Goal: Check status: Check status

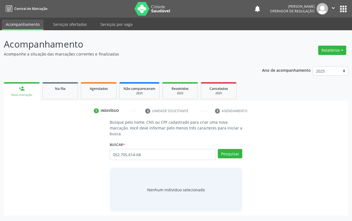
type input "052.705.614-68"
drag, startPoint x: 164, startPoint y: 156, endPoint x: 140, endPoint y: 169, distance: 26.6
click at [140, 169] on div "Nenhum indivíduo selecionado" at bounding box center [176, 190] width 133 height 44
click at [235, 155] on button "Pesquisar" at bounding box center [230, 153] width 24 height 9
type input "052.705.614-68"
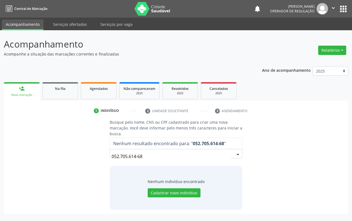
click at [121, 158] on input "052.705.614-68" at bounding box center [171, 156] width 119 height 11
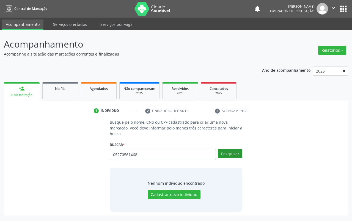
type input "05270561468"
click at [233, 151] on button "Pesquisar" at bounding box center [230, 153] width 24 height 9
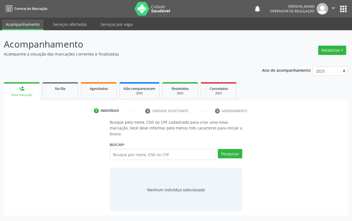
click at [35, 91] on link "person_add Nova marcação" at bounding box center [22, 91] width 36 height 18
click at [182, 153] on input "text" at bounding box center [163, 154] width 106 height 11
paste input "052.705.614-68"
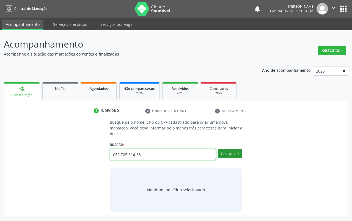
type input "052.705.614-68"
click at [241, 154] on button "Pesquisar" at bounding box center [230, 153] width 24 height 9
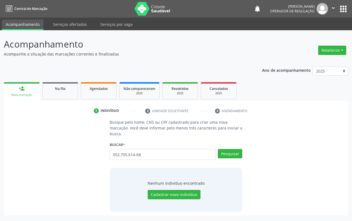
click at [21, 92] on link "person_add Nova marcação" at bounding box center [22, 91] width 36 height 18
click at [22, 85] on link "person_add Nova marcação" at bounding box center [22, 91] width 36 height 18
